Goal: Check status: Check status

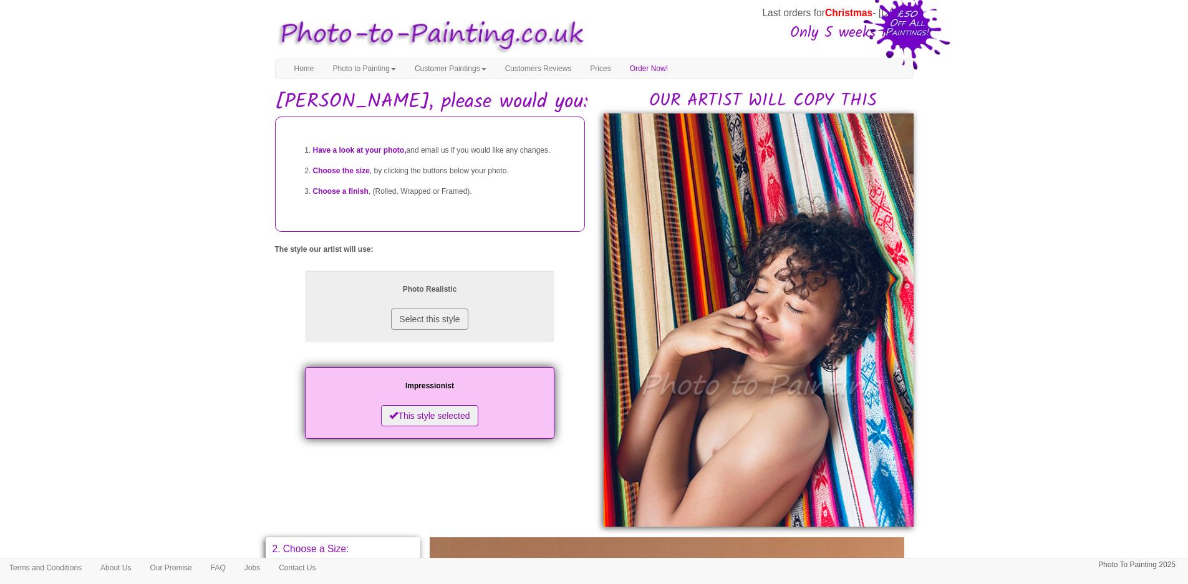
click at [120, 304] on body "Your painting - risk free Last orders for Christmas - 21st Nov Only 5 weeks lef…" at bounding box center [594, 534] width 1188 height 1056
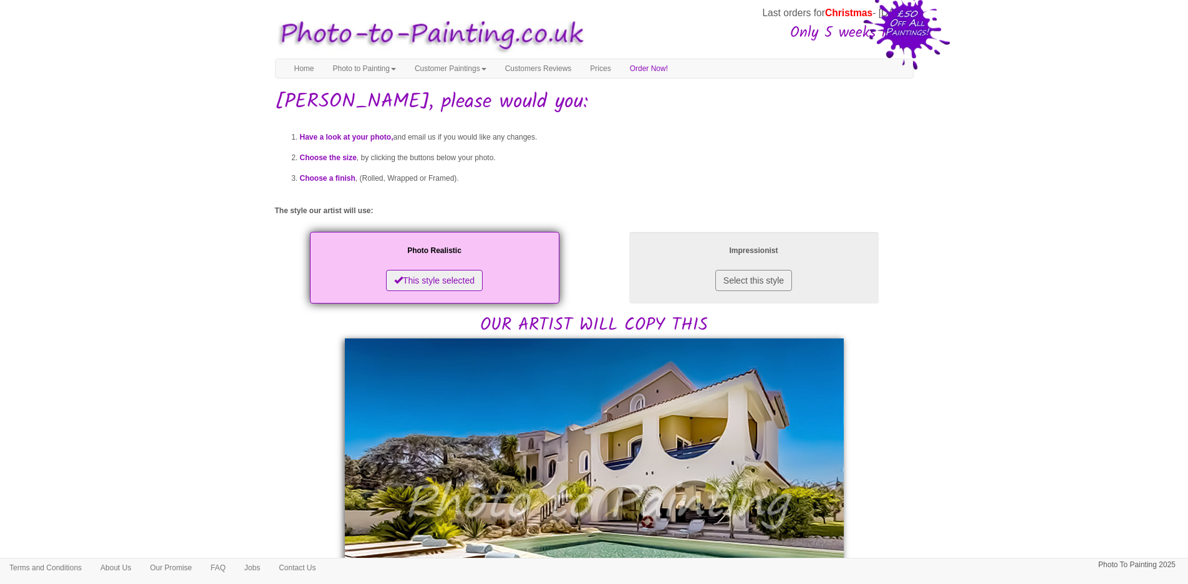
drag, startPoint x: 203, startPoint y: 314, endPoint x: 217, endPoint y: 355, distance: 43.4
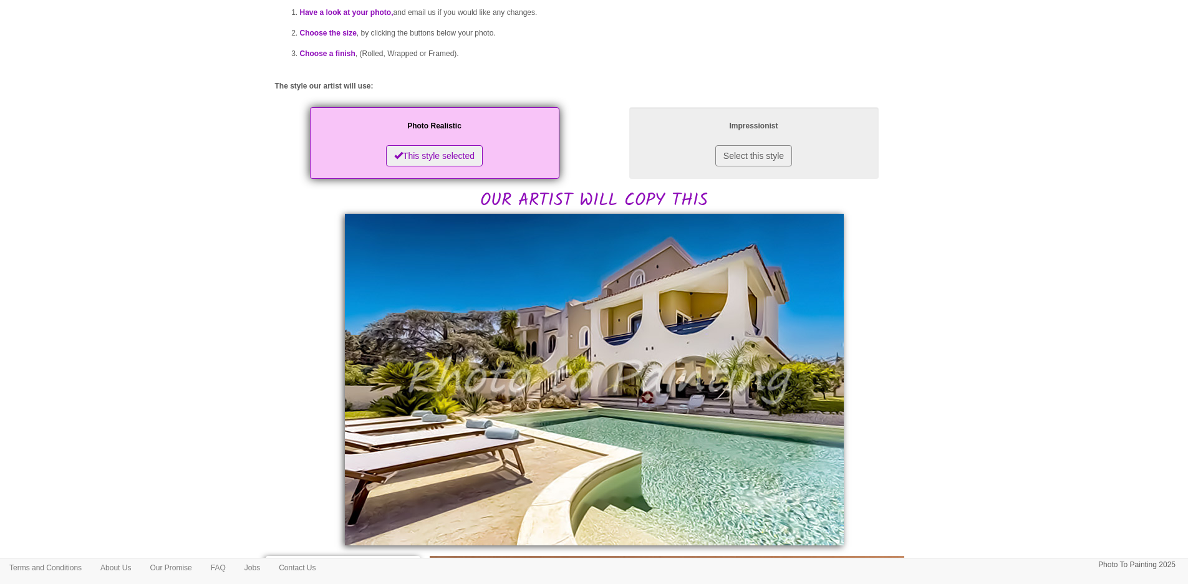
scroll to position [249, 0]
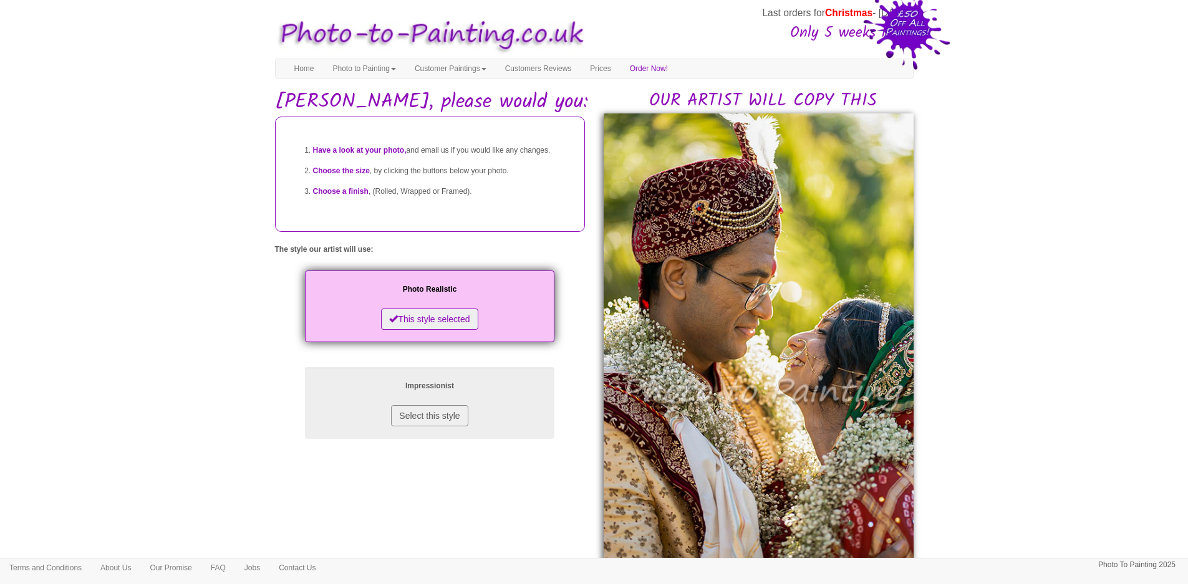
scroll to position [125, 0]
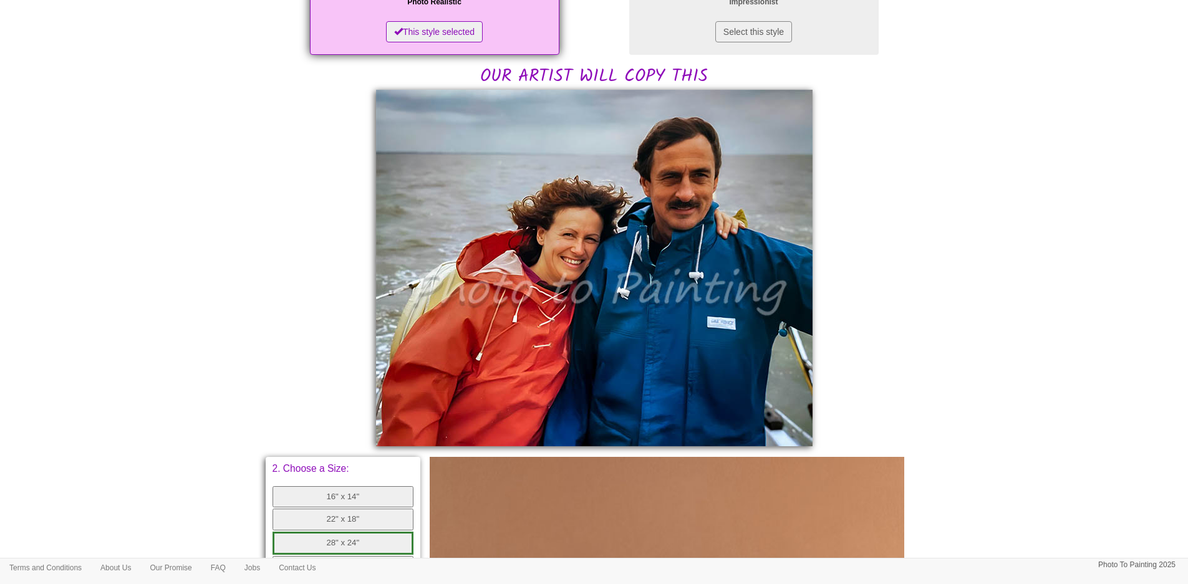
scroll to position [249, 0]
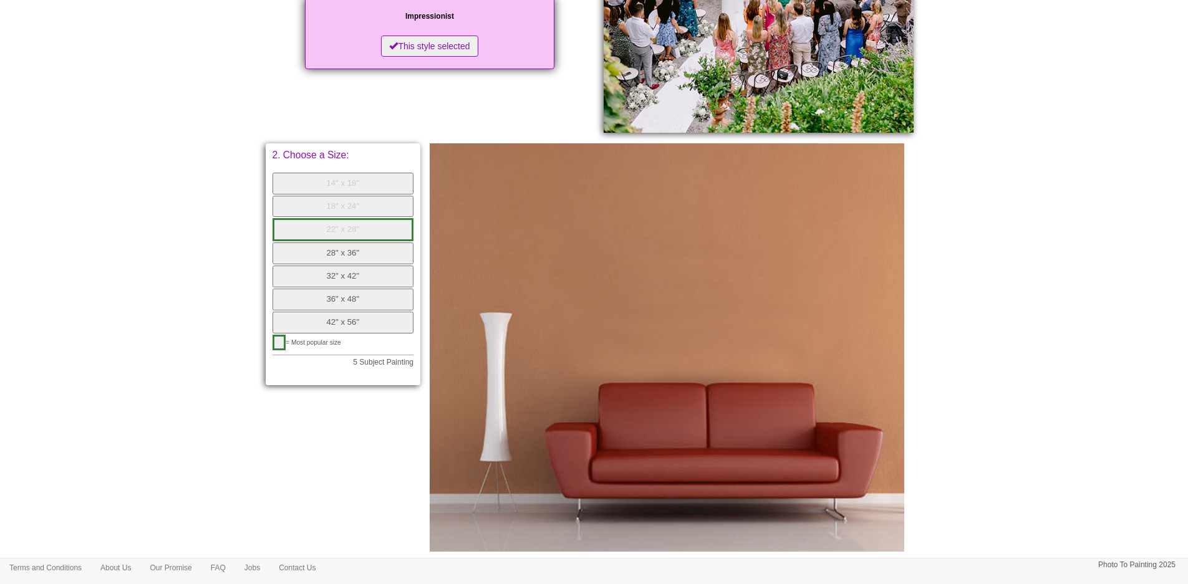
scroll to position [374, 0]
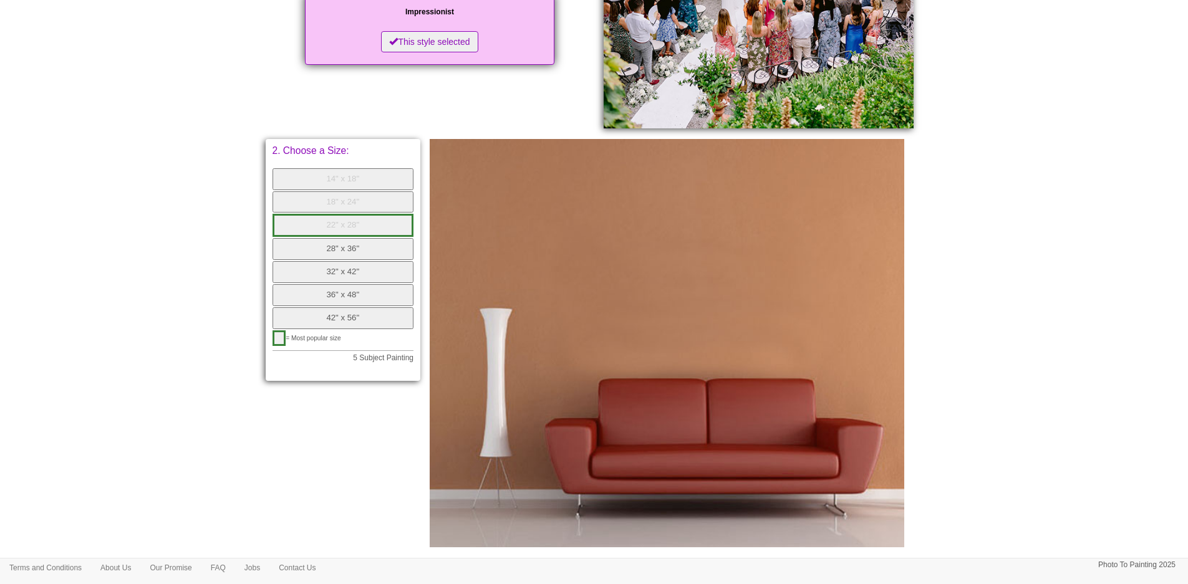
click at [336, 249] on button "28" x 36"" at bounding box center [344, 249] width 142 height 22
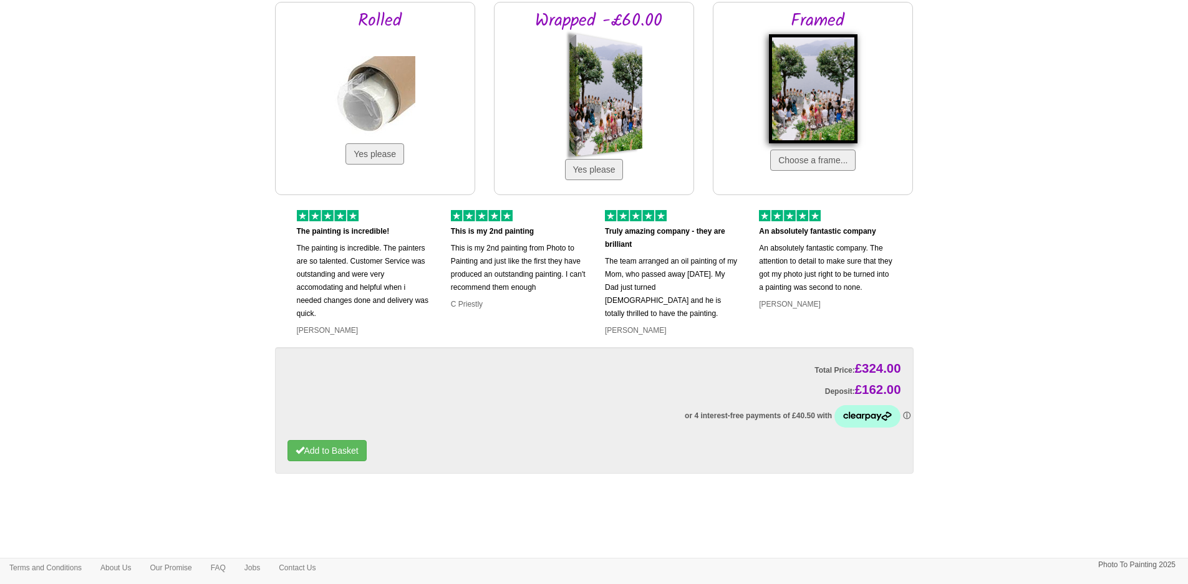
scroll to position [986, 0]
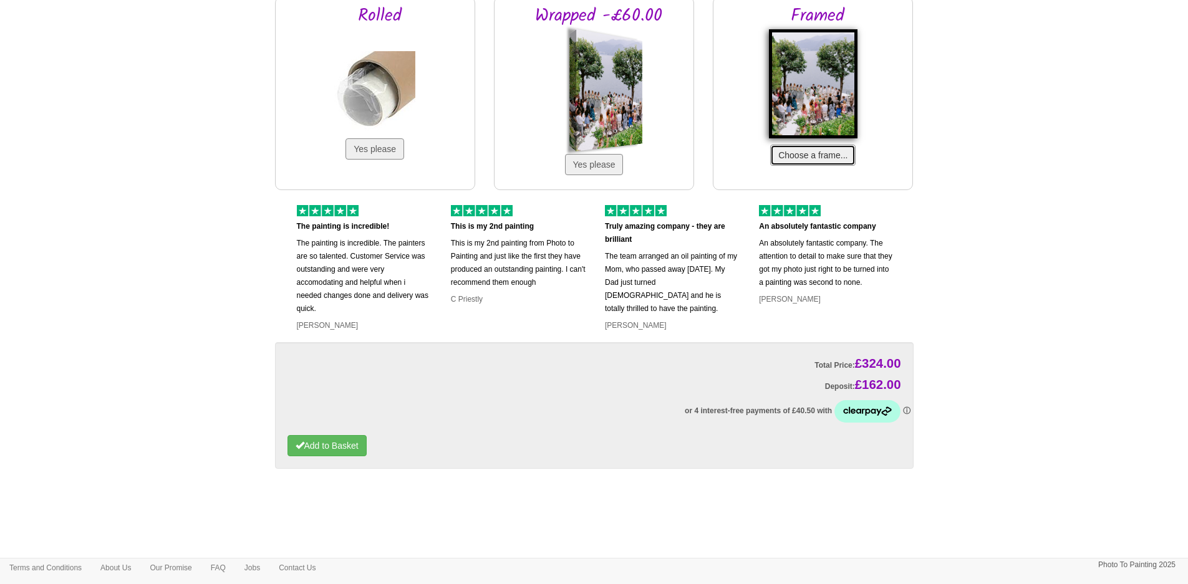
click at [844, 153] on button "Choose a frame..." at bounding box center [812, 155] width 85 height 21
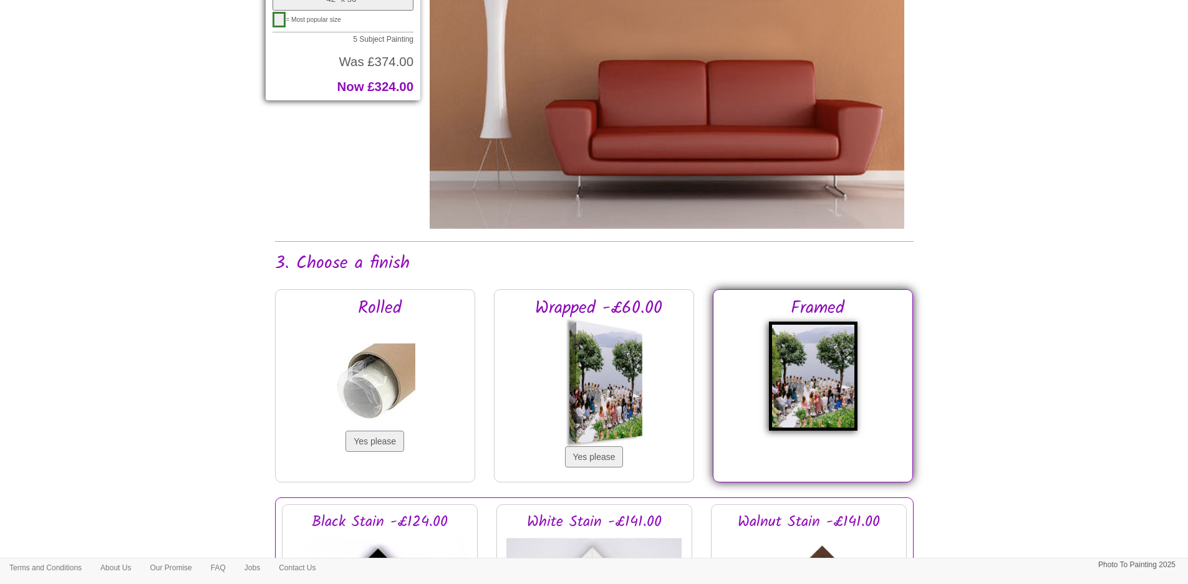
scroll to position [936, 0]
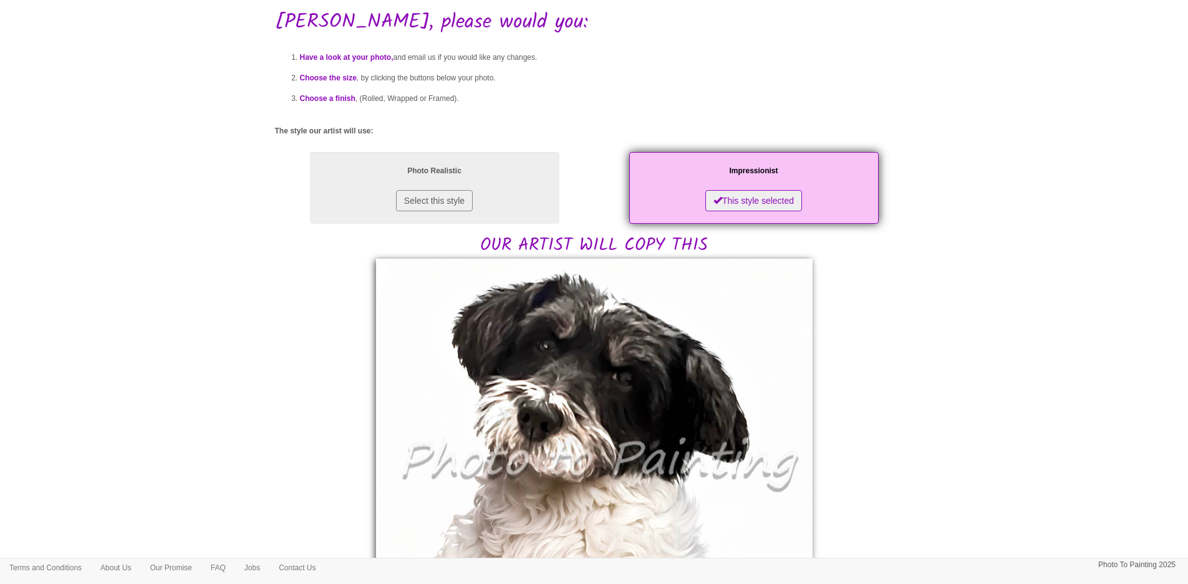
scroll to position [249, 0]
